Goal: Check status: Check status

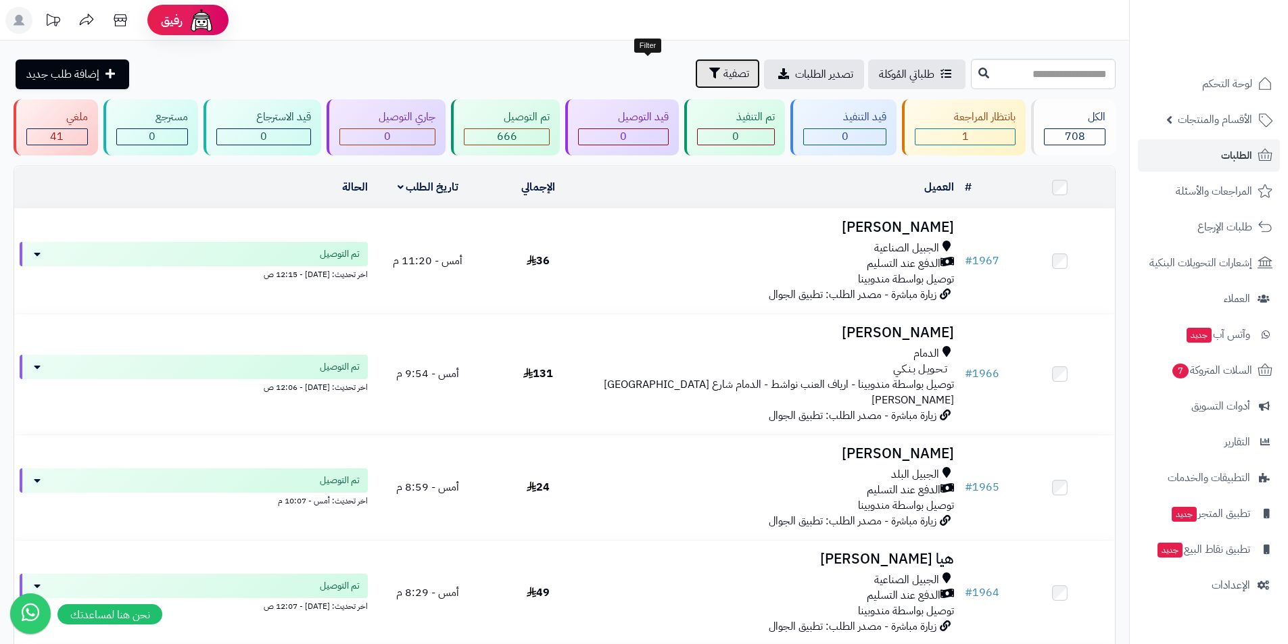
click at [723, 69] on span "تصفية" at bounding box center [736, 74] width 26 height 16
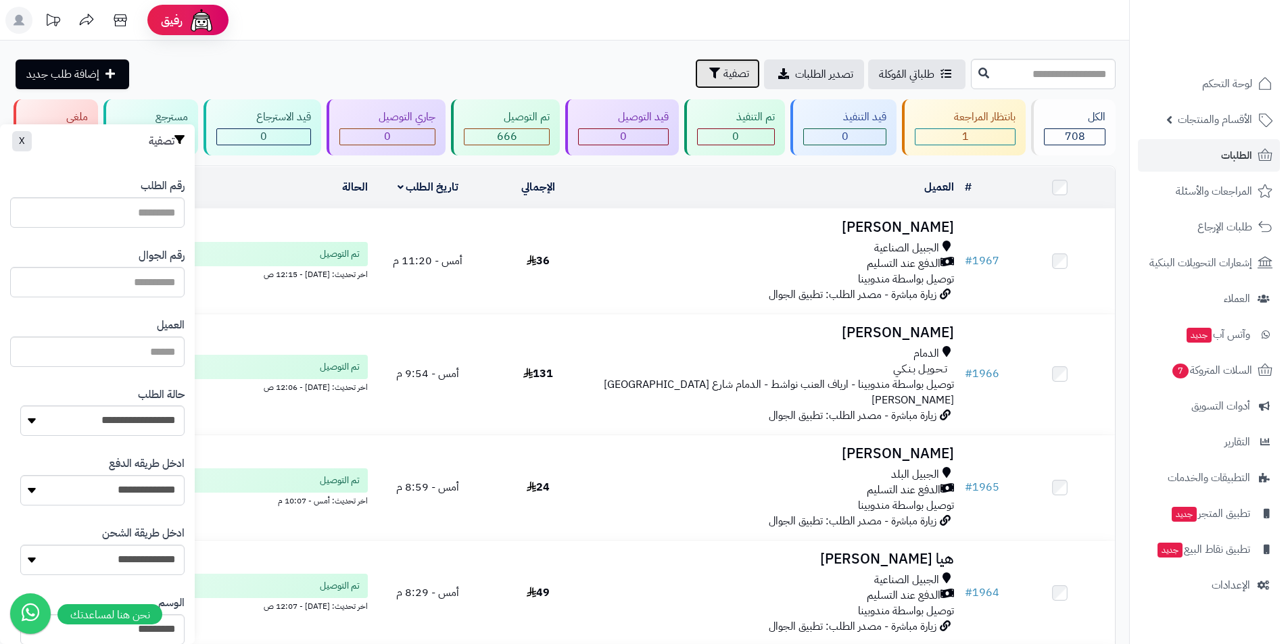
click at [723, 72] on span "تصفية" at bounding box center [736, 74] width 26 height 16
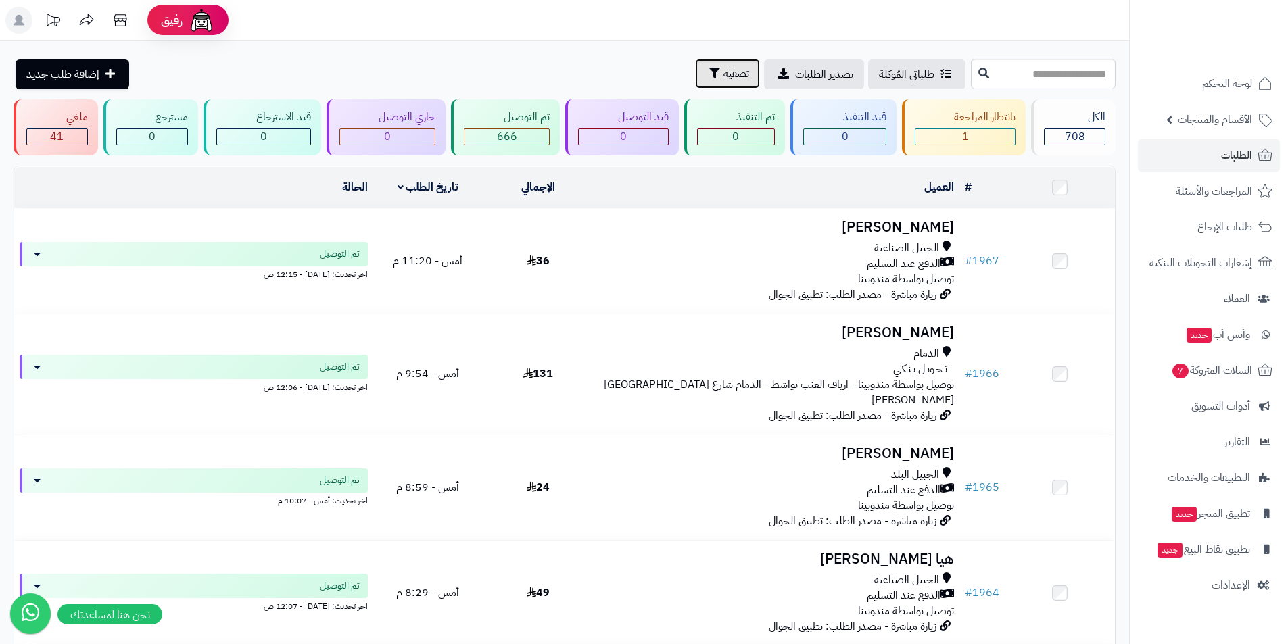
click at [695, 68] on button "تصفية" at bounding box center [727, 74] width 65 height 30
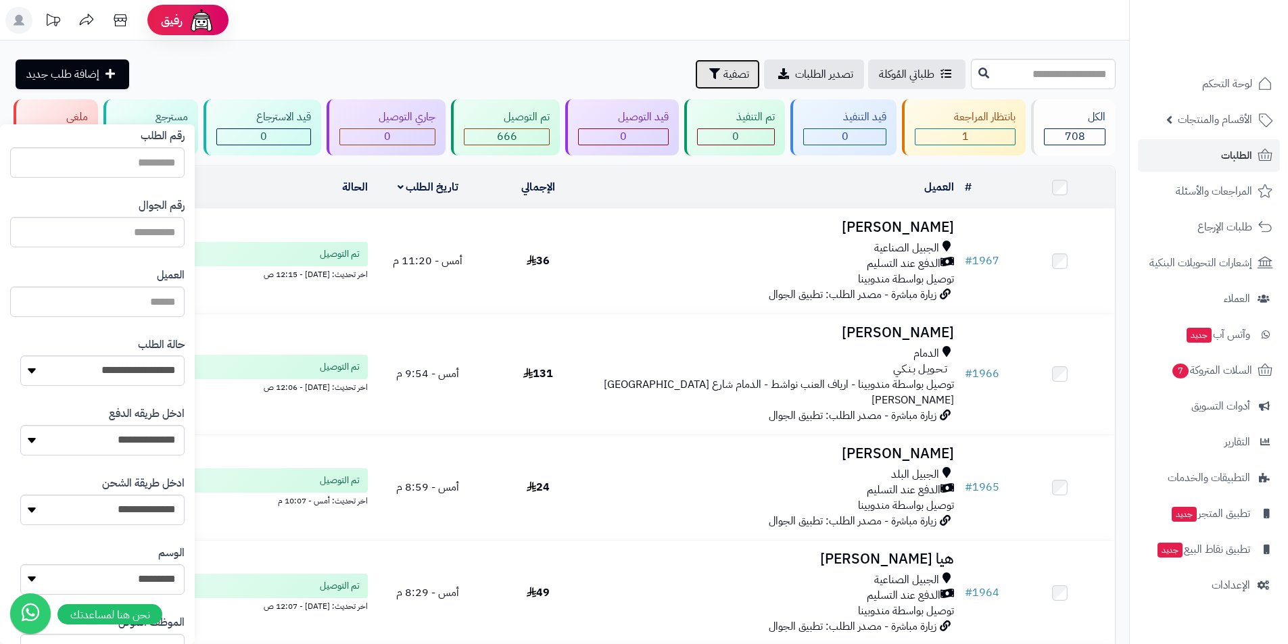
scroll to position [500, 0]
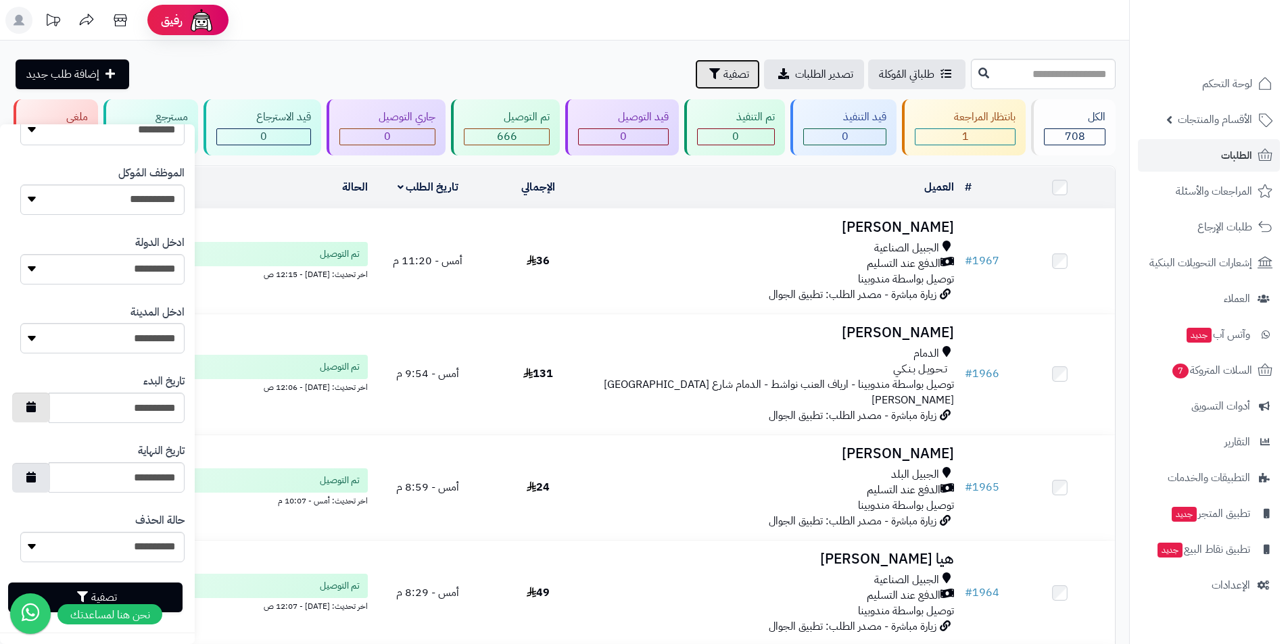
click at [46, 412] on button "button" at bounding box center [31, 408] width 38 height 30
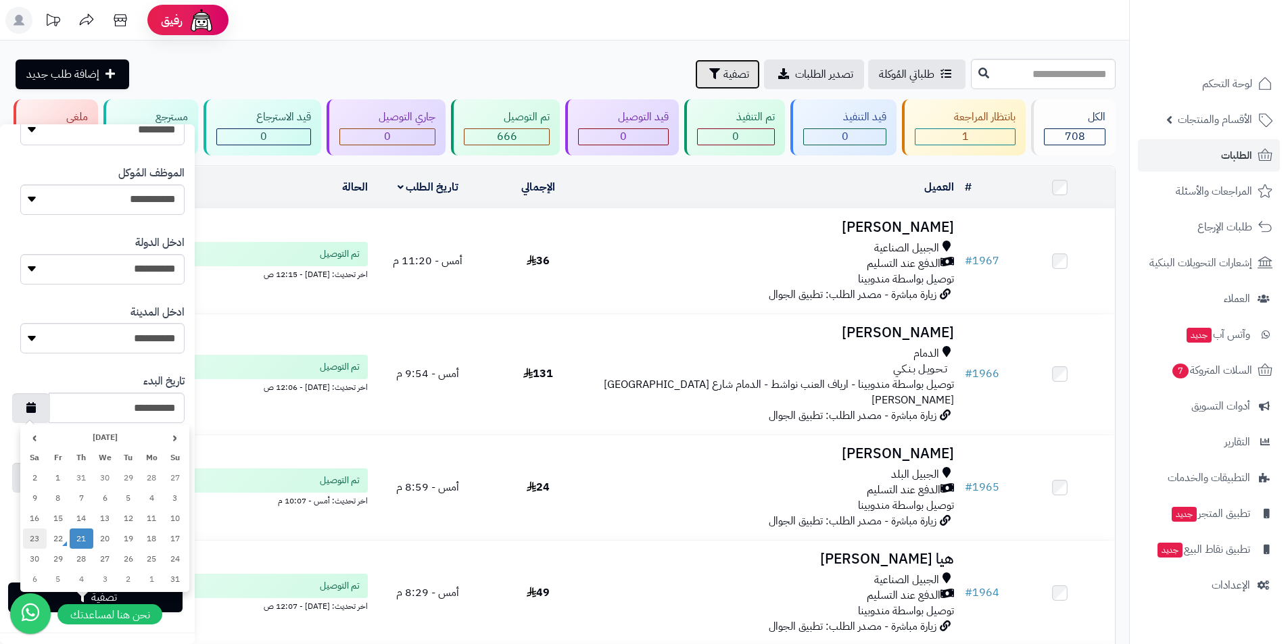
drag, startPoint x: 36, startPoint y: 537, endPoint x: 37, endPoint y: 565, distance: 28.4
click at [35, 537] on td "23" at bounding box center [35, 539] width 24 height 20
type input "**********"
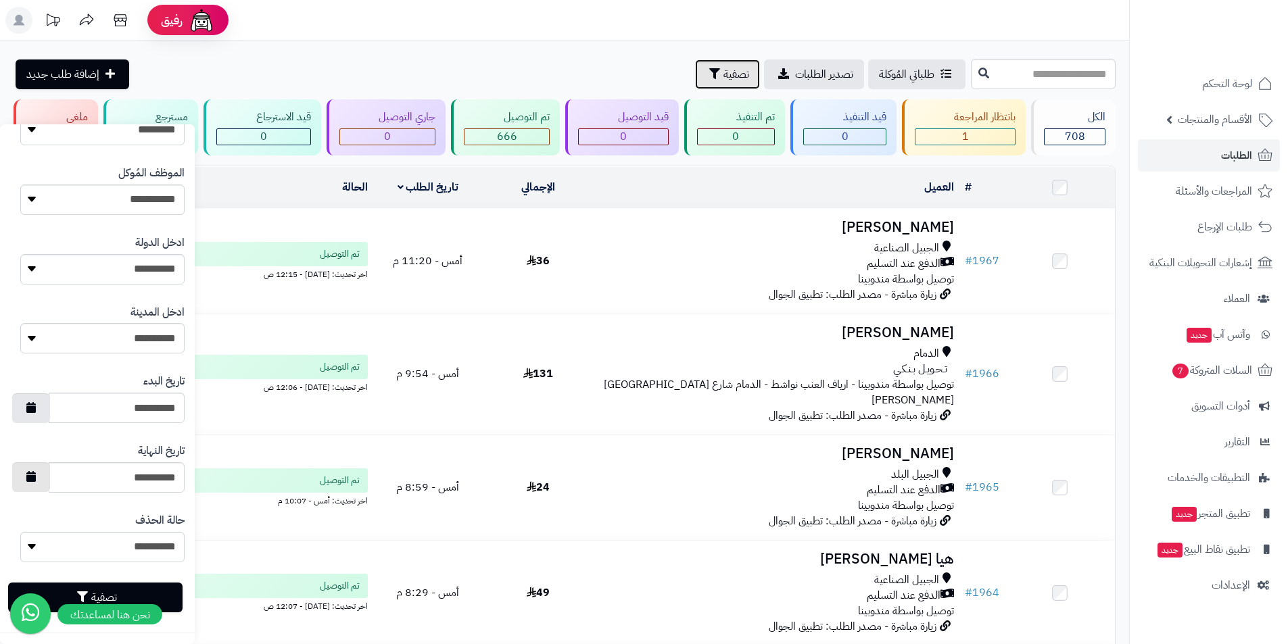
click at [47, 475] on button "button" at bounding box center [31, 477] width 38 height 30
click at [43, 407] on td "23" at bounding box center [35, 407] width 24 height 20
type input "**********"
click at [128, 593] on button "تصفية" at bounding box center [95, 597] width 174 height 30
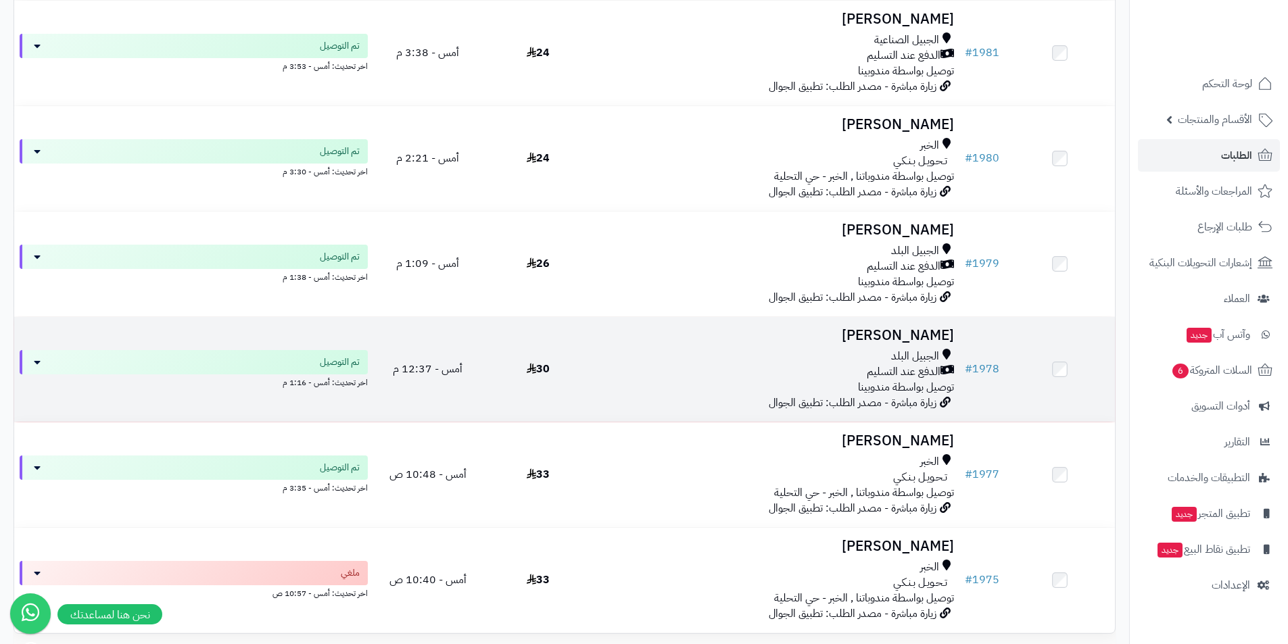
scroll to position [338, 0]
